Goal: Task Accomplishment & Management: Manage account settings

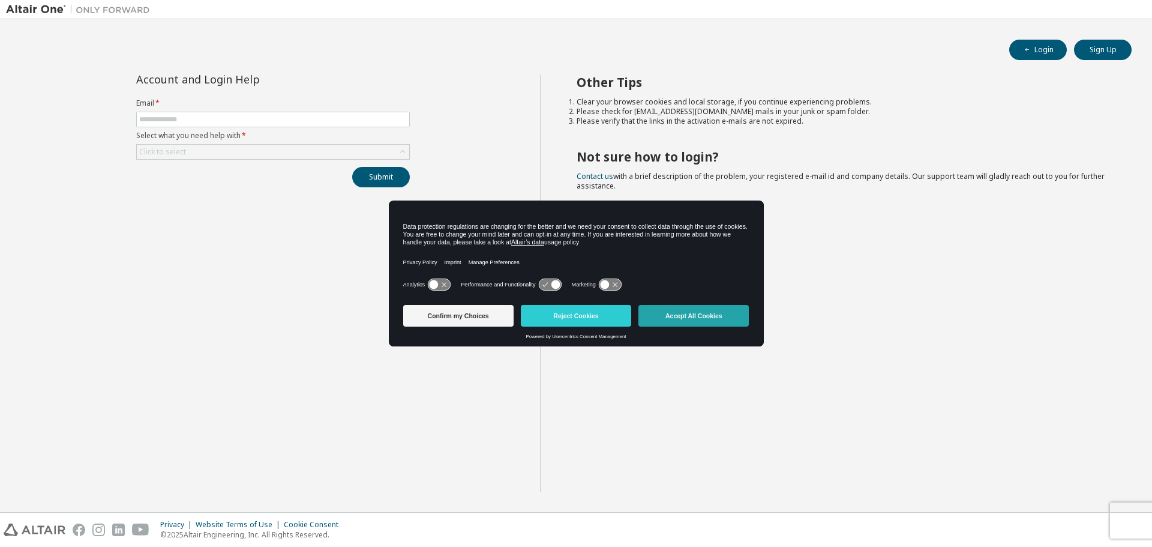
click at [698, 322] on button "Accept All Cookies" at bounding box center [693, 316] width 110 height 22
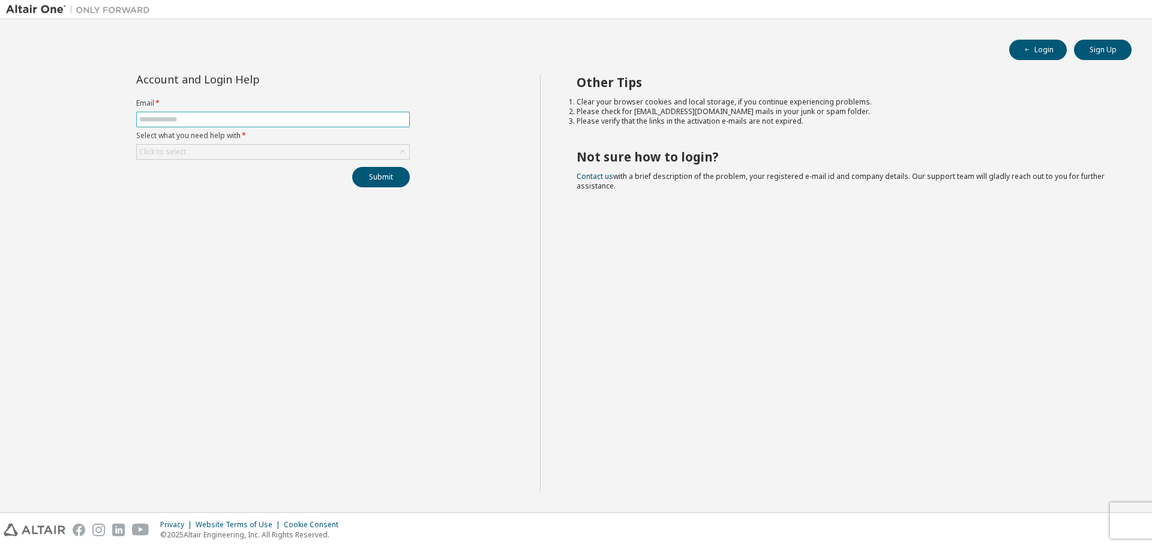
click at [212, 118] on input "text" at bounding box center [273, 120] width 268 height 10
type input "**********"
click at [352, 167] on button "Submit" at bounding box center [381, 177] width 58 height 20
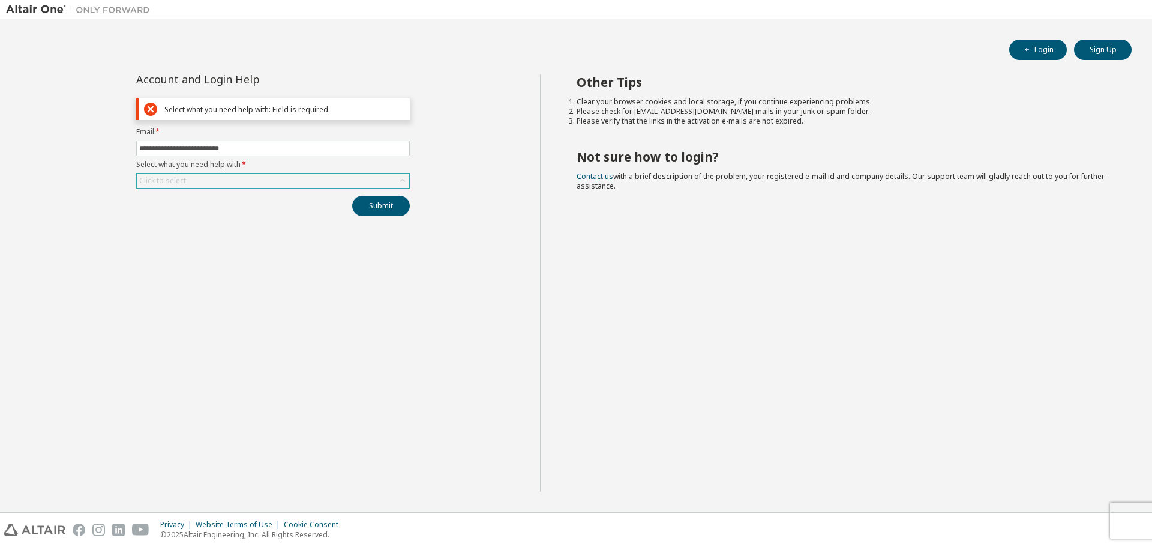
click at [239, 178] on div "Click to select" at bounding box center [273, 180] width 272 height 14
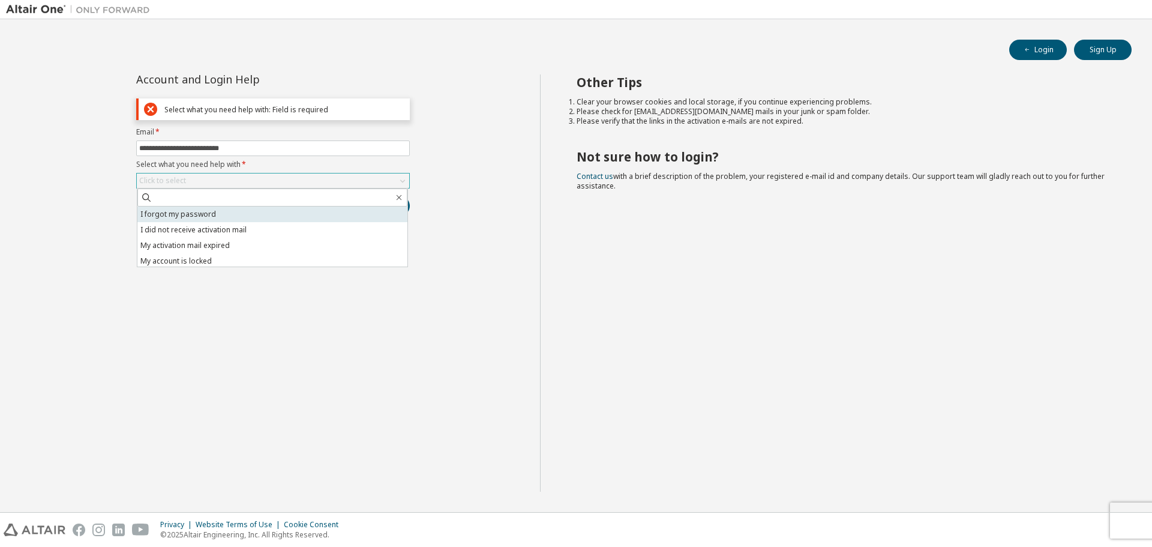
click at [257, 216] on li "I forgot my password" at bounding box center [272, 214] width 270 height 16
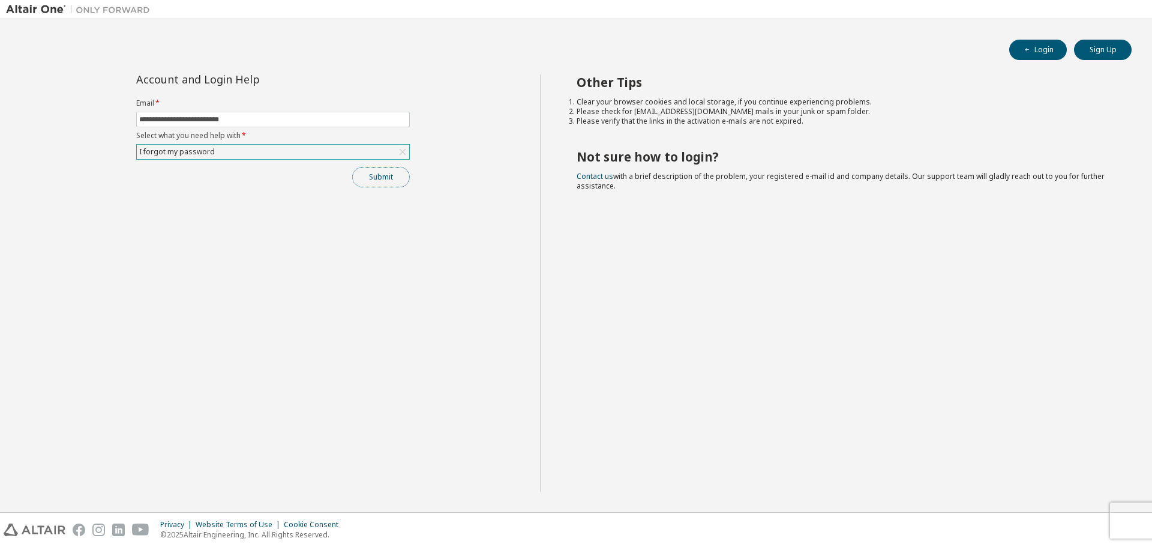
click at [383, 179] on button "Submit" at bounding box center [381, 177] width 58 height 20
